Goal: Navigation & Orientation: Find specific page/section

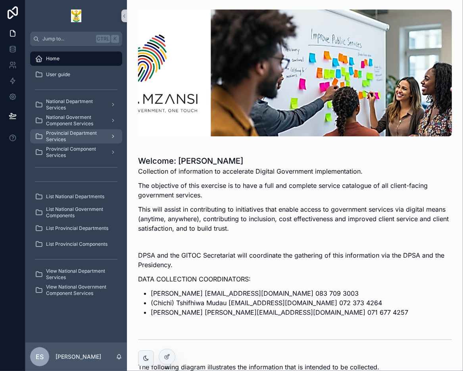
click at [89, 133] on span "Provincial Department Services" at bounding box center [75, 136] width 58 height 13
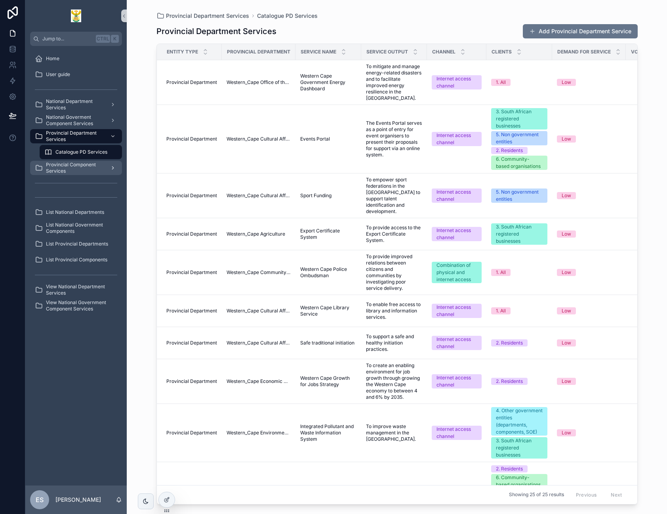
click at [101, 170] on span "Provincial Component Services" at bounding box center [75, 168] width 58 height 13
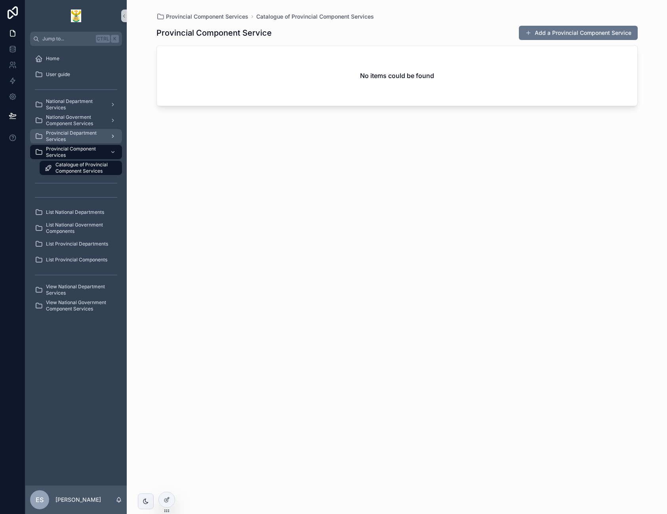
click at [78, 136] on span "Provincial Department Services" at bounding box center [75, 136] width 58 height 13
